Goal: Find specific page/section: Find specific page/section

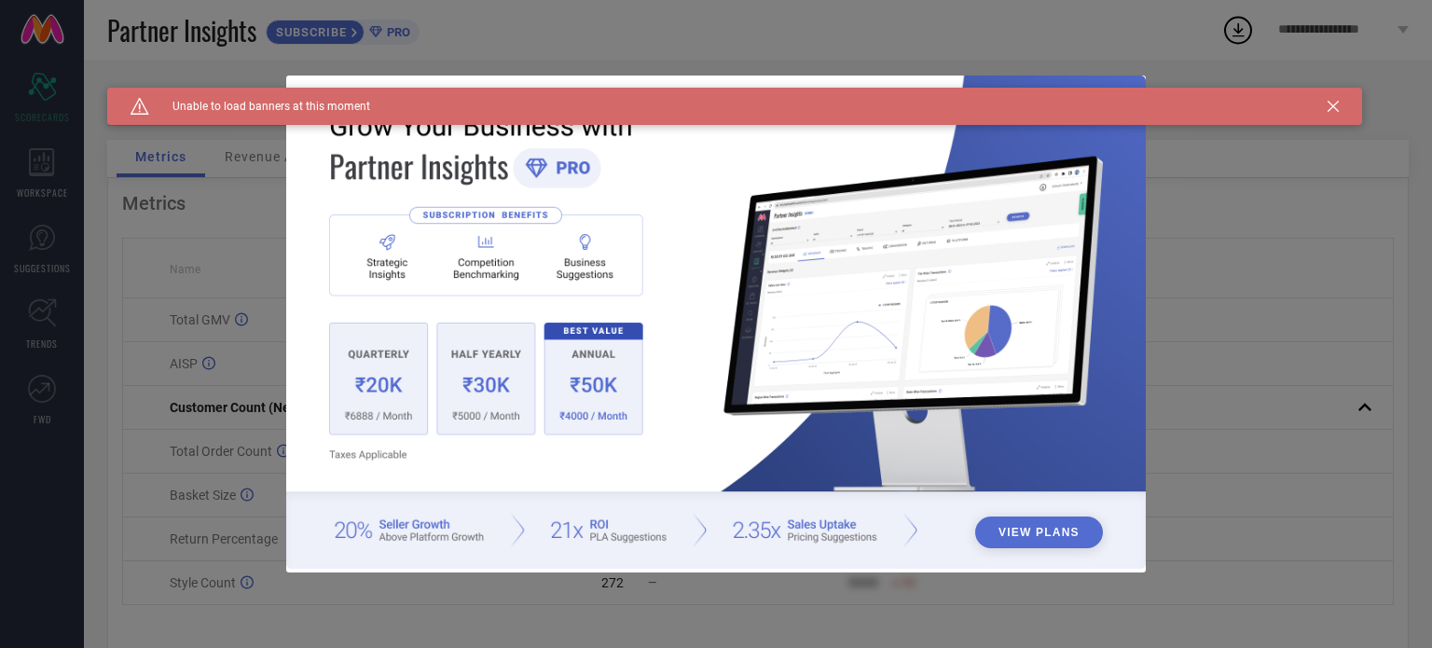
click at [1335, 107] on icon at bounding box center [1333, 106] width 11 height 11
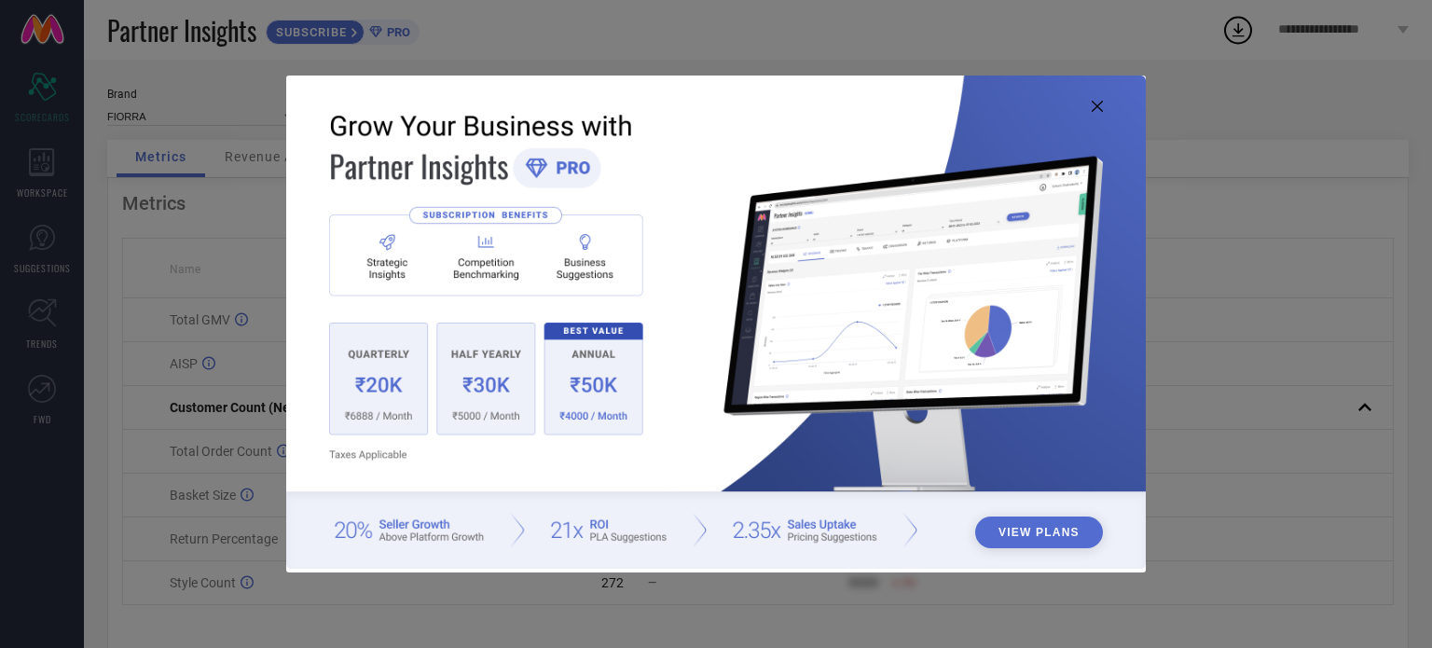
click at [1094, 107] on icon at bounding box center [1097, 106] width 11 height 11
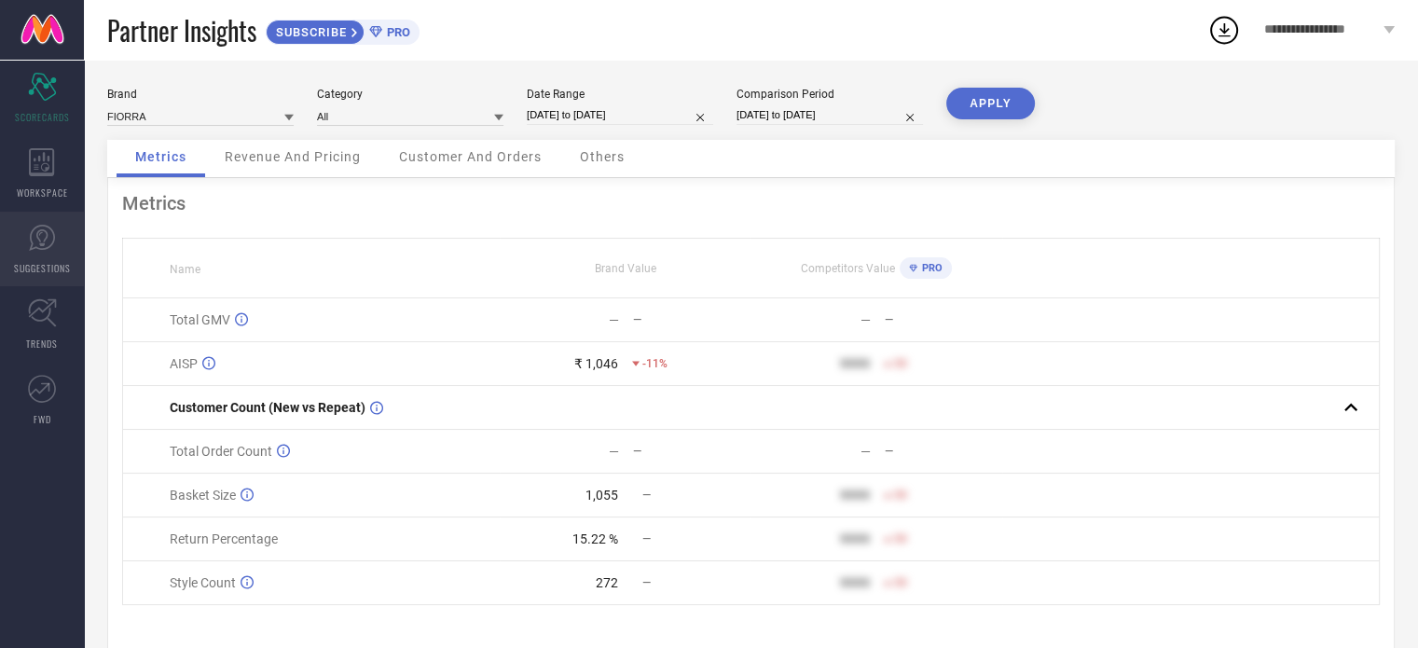
drag, startPoint x: 45, startPoint y: 182, endPoint x: 72, endPoint y: 223, distance: 49.1
click at [45, 182] on div "WORKSPACE" at bounding box center [42, 173] width 84 height 75
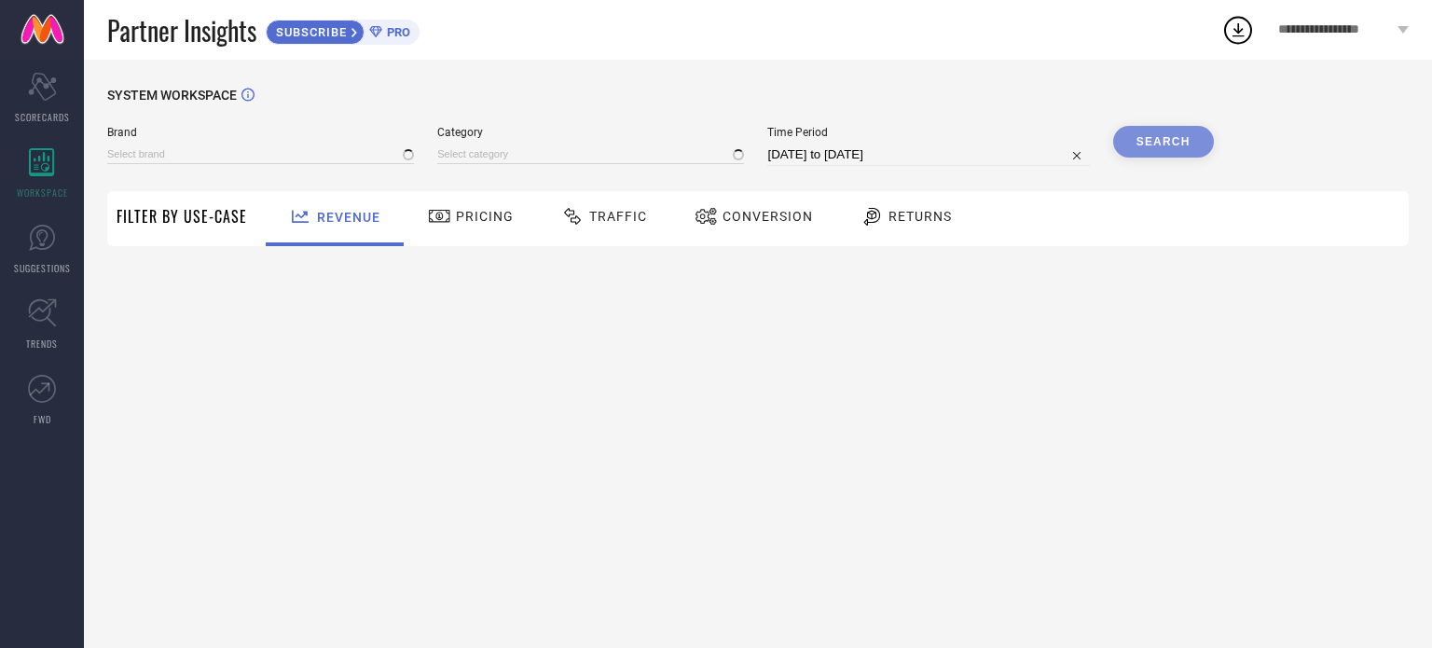
type input "FIORRA"
type input "All"
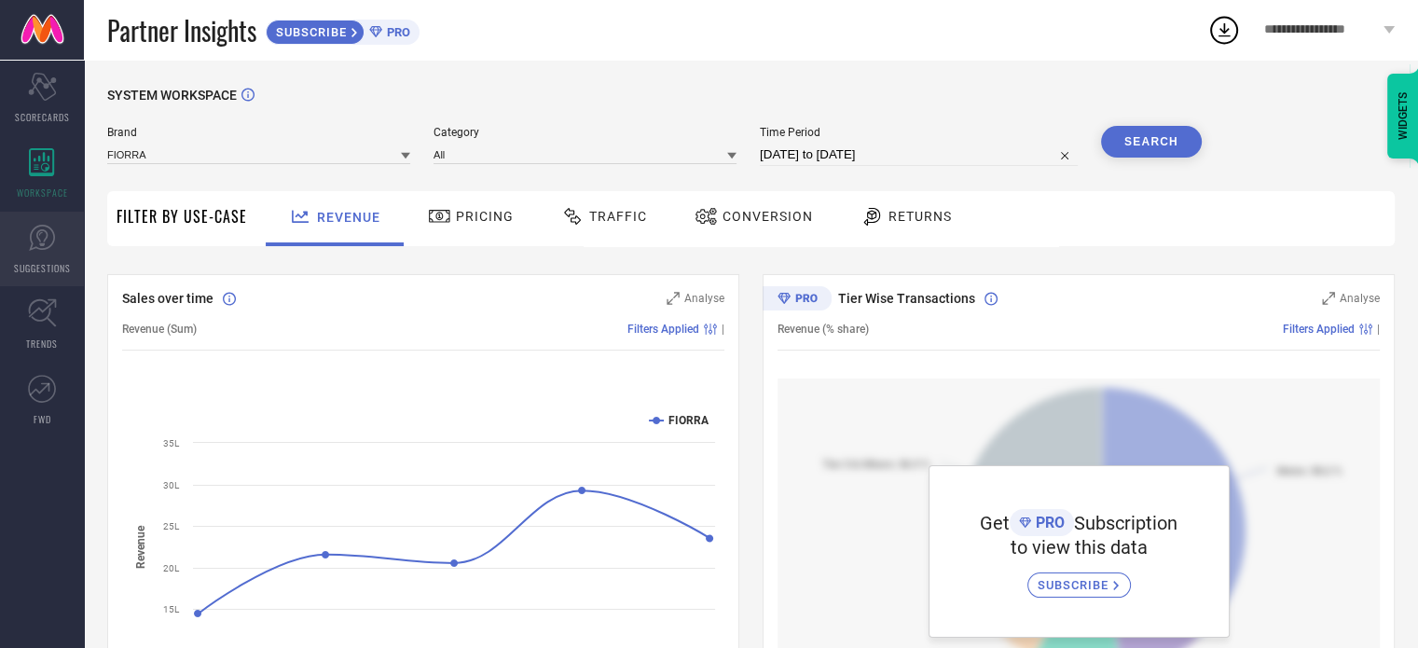
click at [48, 256] on link "SUGGESTIONS" at bounding box center [42, 249] width 84 height 75
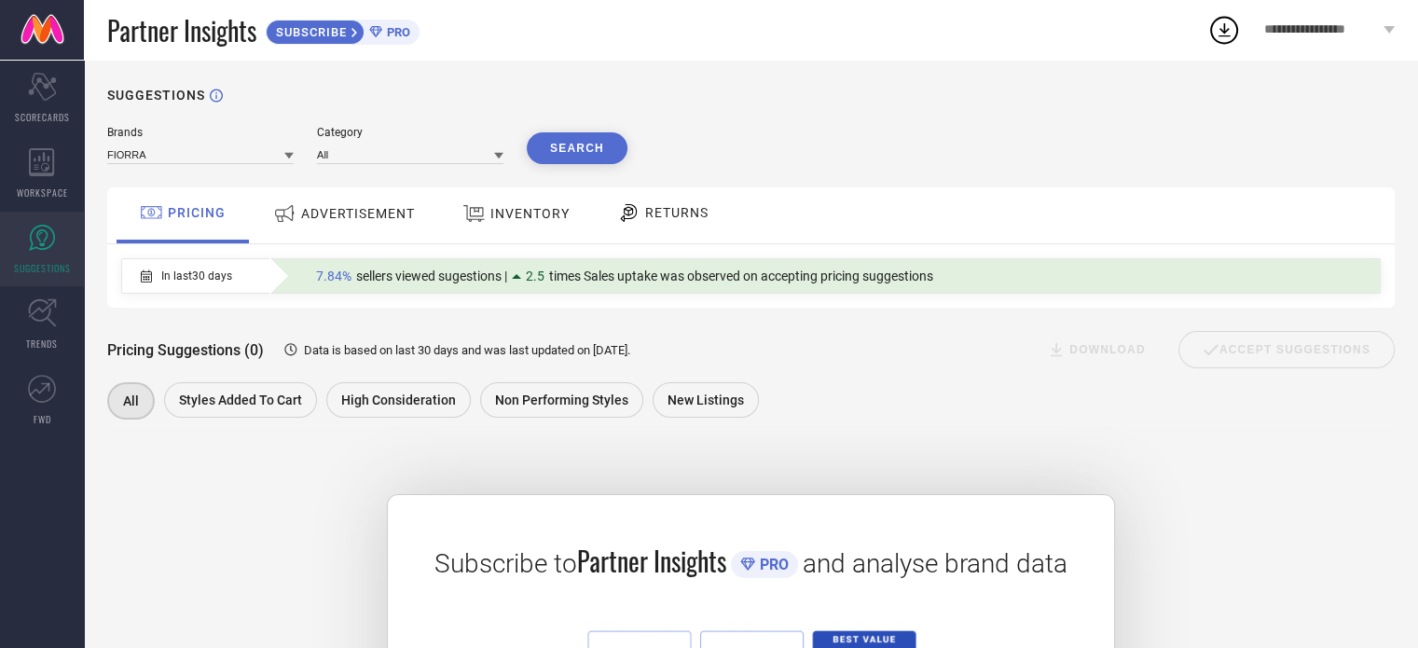
click at [330, 221] on span "ADVERTISEMENT" at bounding box center [358, 213] width 114 height 15
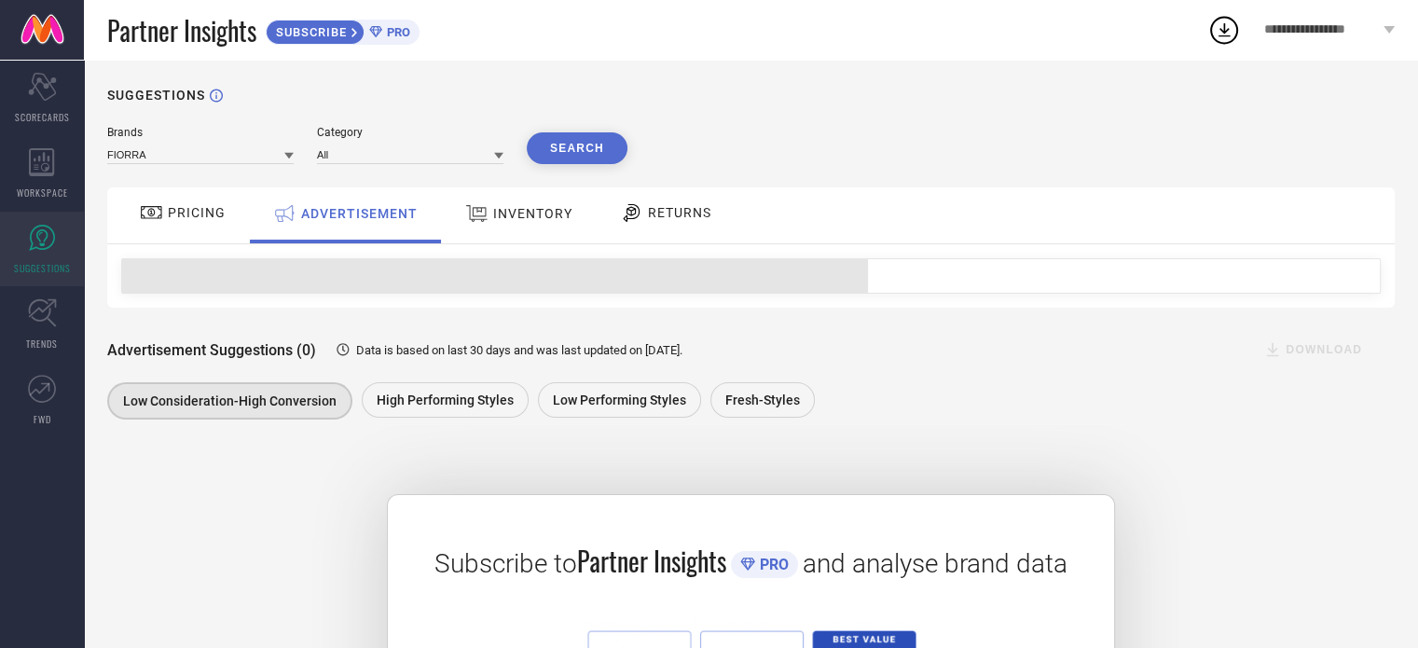
click at [434, 208] on div "ADVERTISEMENT" at bounding box center [345, 215] width 191 height 56
click at [515, 216] on span "INVENTORY" at bounding box center [532, 213] width 79 height 15
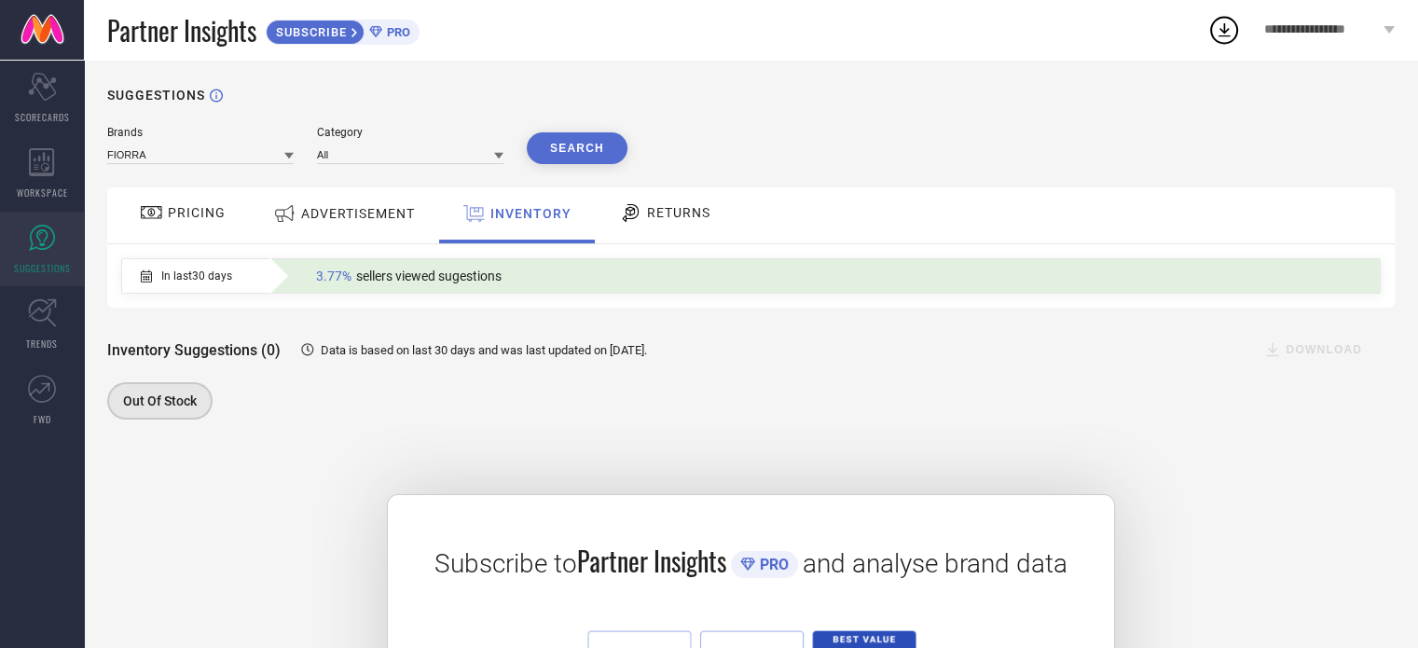
click at [599, 230] on div "RETURNS" at bounding box center [665, 215] width 138 height 56
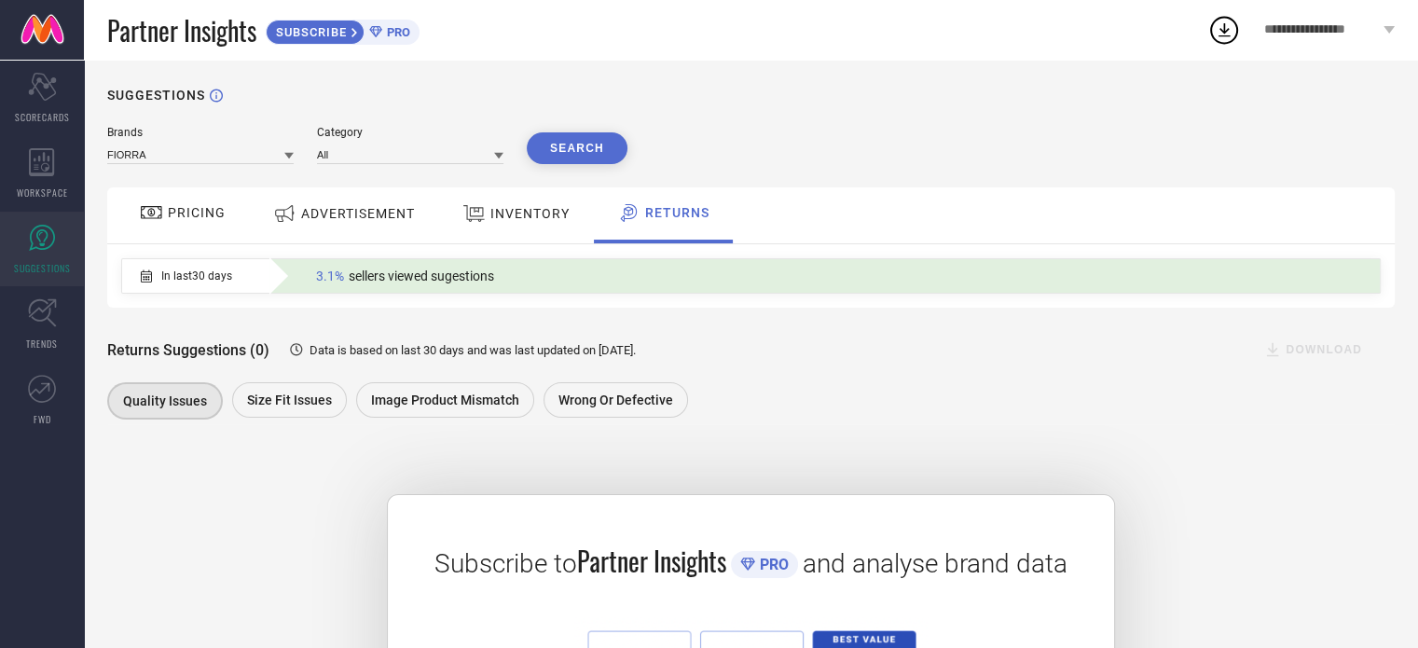
click at [316, 227] on div "ADVERTISEMENT" at bounding box center [344, 214] width 151 height 34
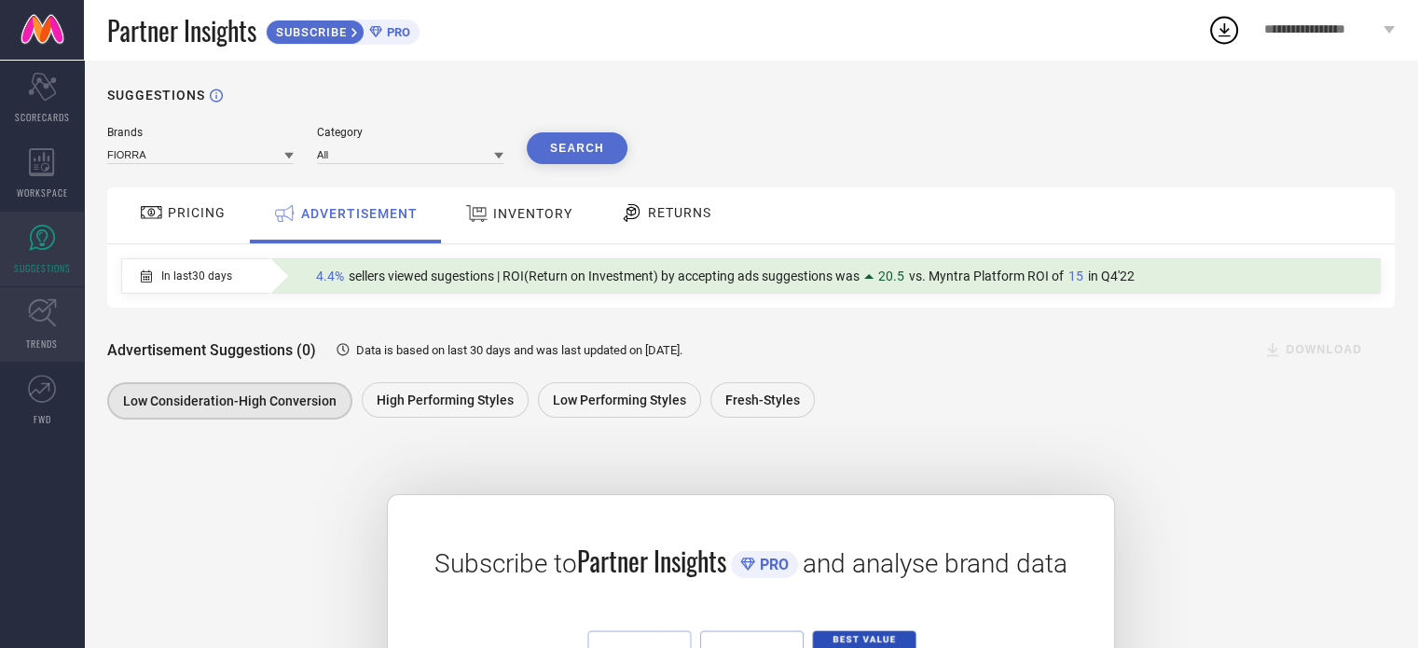
click at [35, 334] on link "TRENDS" at bounding box center [42, 324] width 84 height 75
